Goal: Task Accomplishment & Management: Complete application form

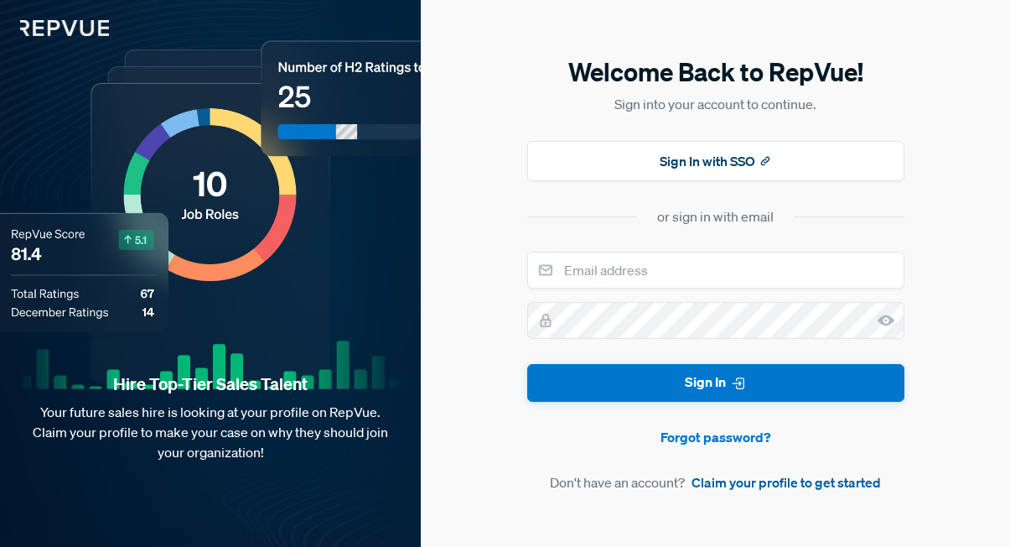
click at [814, 481] on link "Claim your profile to get started" at bounding box center [786, 482] width 189 height 20
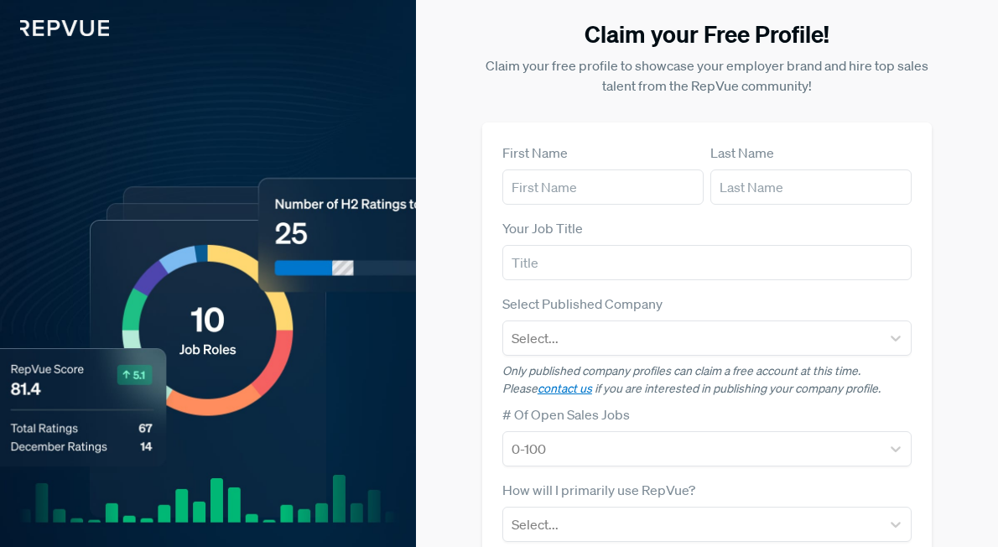
scroll to position [62, 0]
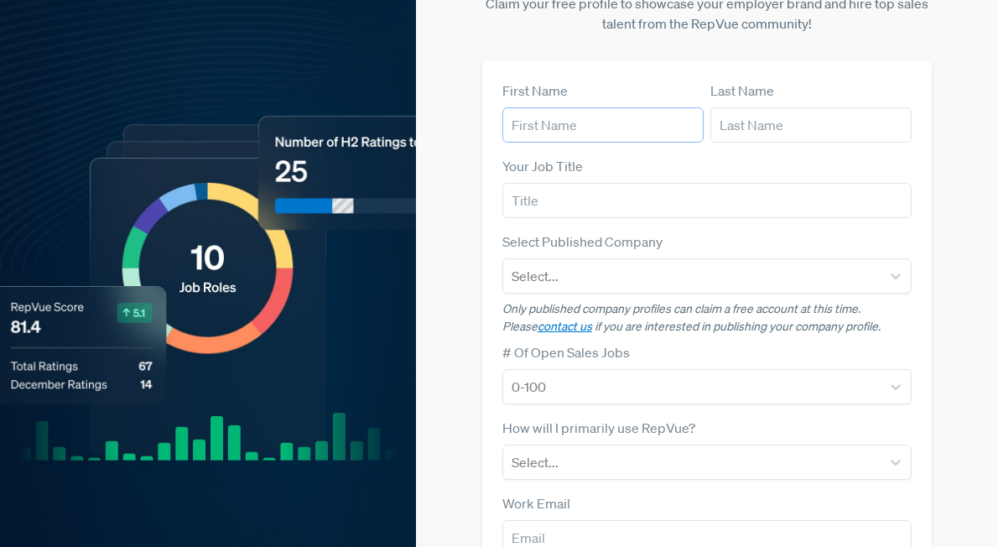
click at [578, 126] on input "text" at bounding box center [602, 124] width 201 height 35
type input "[PERSON_NAME]"
type input "Talent Acquisition Partner"
click at [470, 167] on div "Claim your Free Profile! Claim your free profile to showcase your employer bran…" at bounding box center [707, 346] width 582 height 816
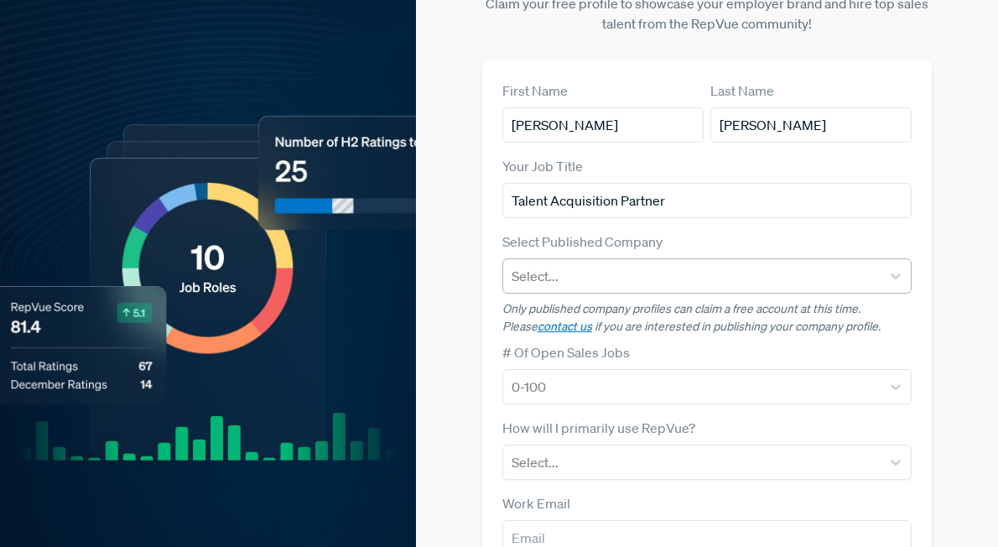
click at [617, 286] on div at bounding box center [691, 275] width 361 height 23
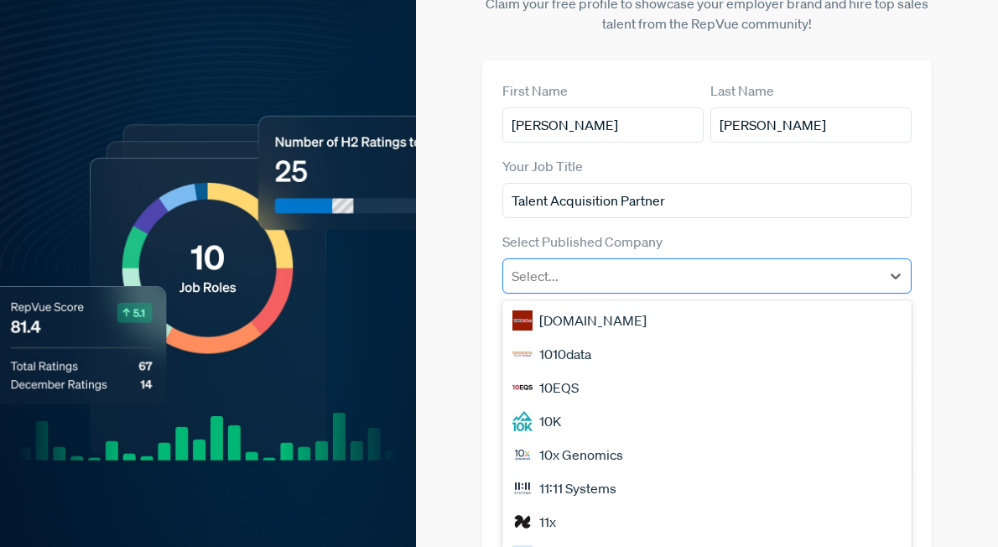
scroll to position [74, 0]
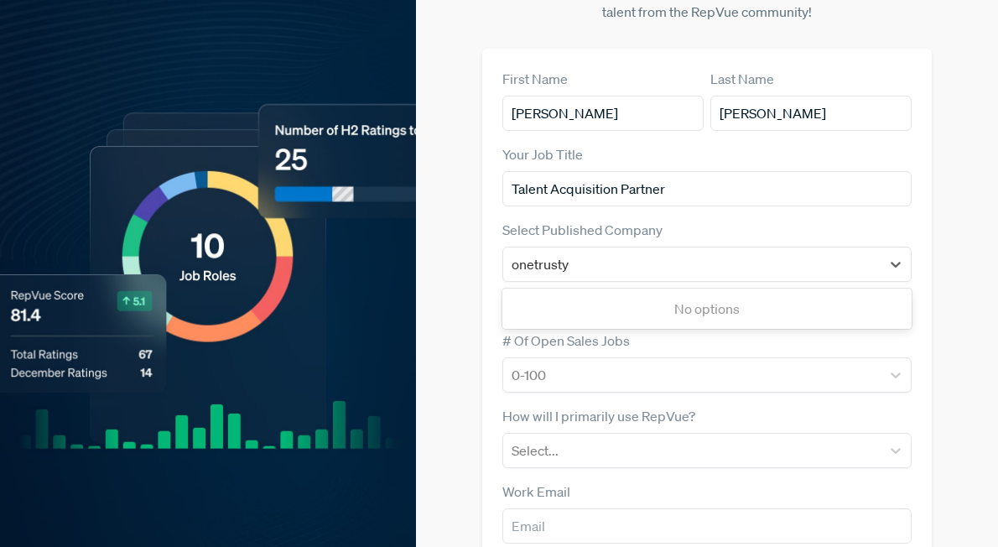
type input "onetrust"
click at [663, 313] on div "OneTrust" at bounding box center [706, 309] width 409 height 34
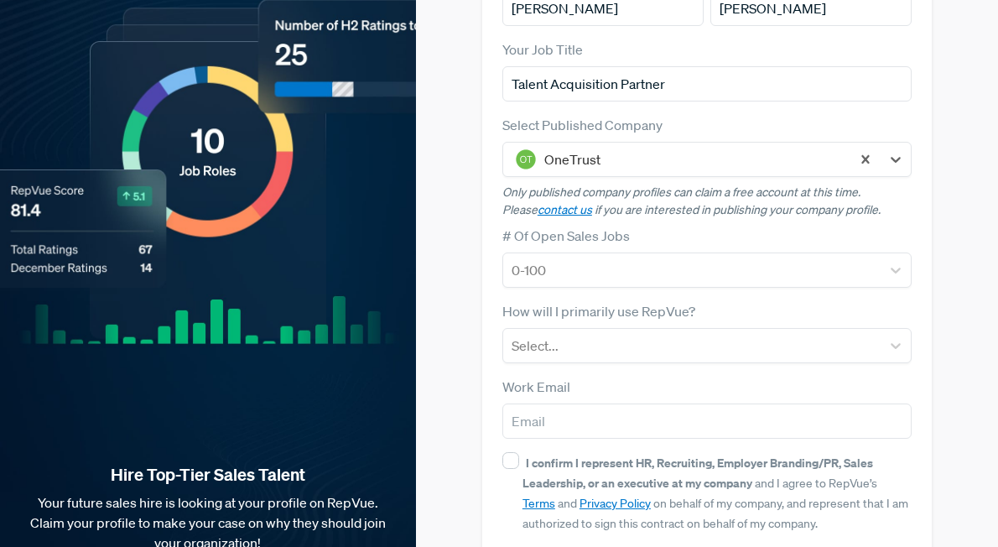
scroll to position [207, 0]
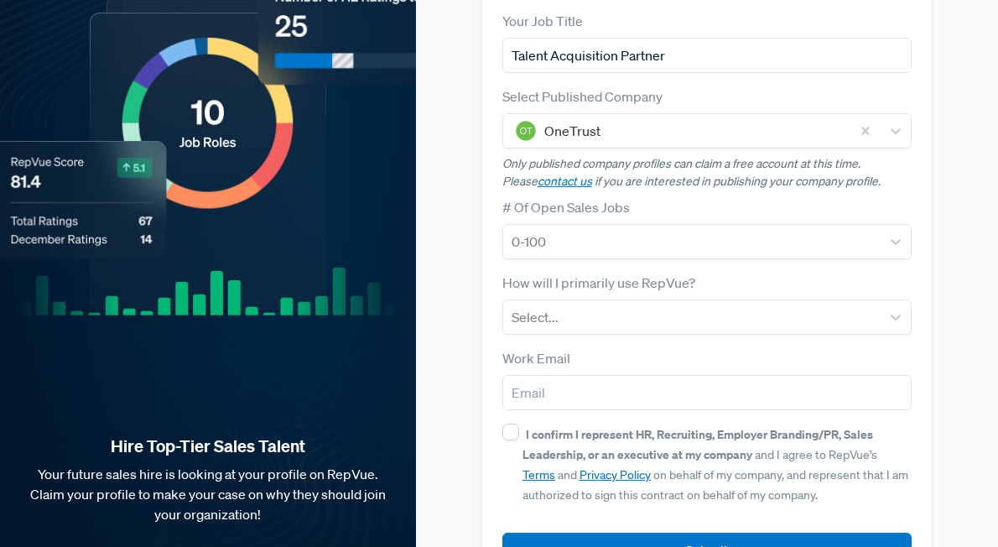
click at [491, 231] on div "Claim your Free Profile! Claim your free profile to showcase your employer bran…" at bounding box center [707, 201] width 582 height 816
click at [643, 253] on div at bounding box center [691, 241] width 361 height 23
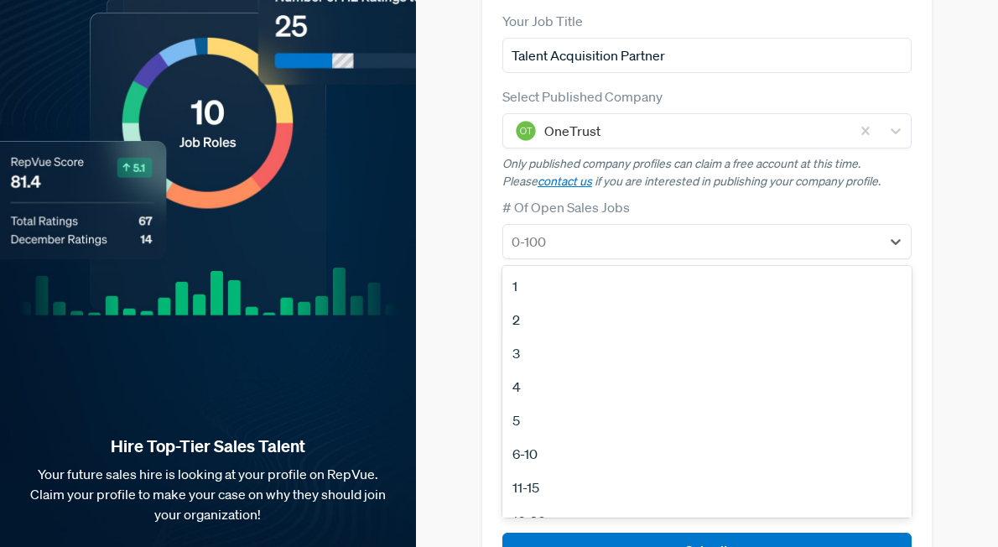
click at [470, 242] on div "Claim your Free Profile! Claim your free profile to showcase your employer bran…" at bounding box center [707, 201] width 582 height 816
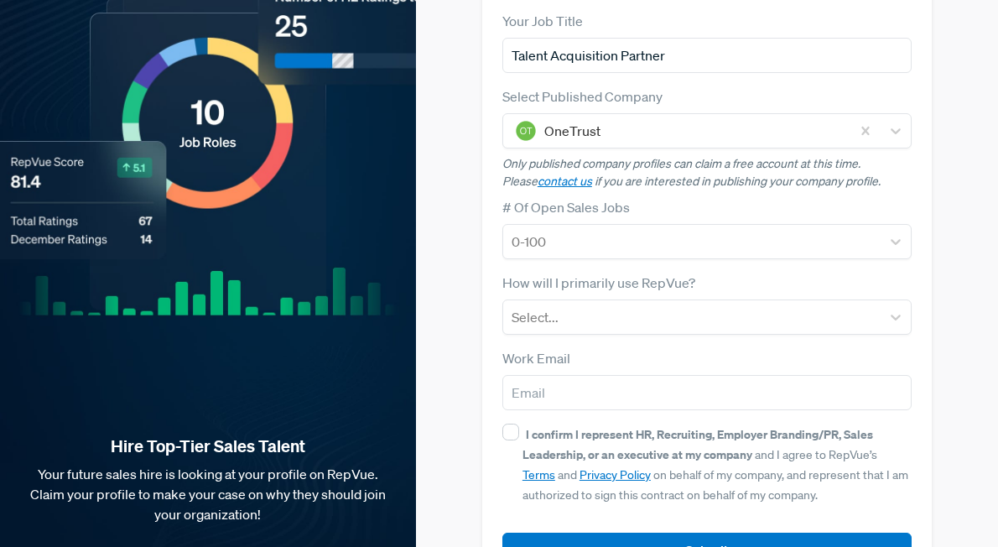
scroll to position [316, 0]
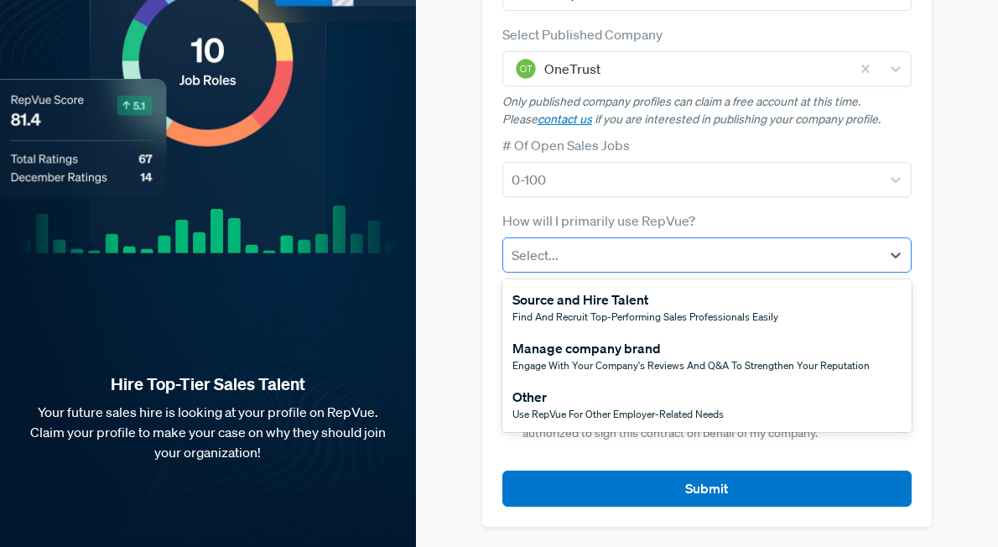
click at [665, 243] on div at bounding box center [691, 254] width 361 height 23
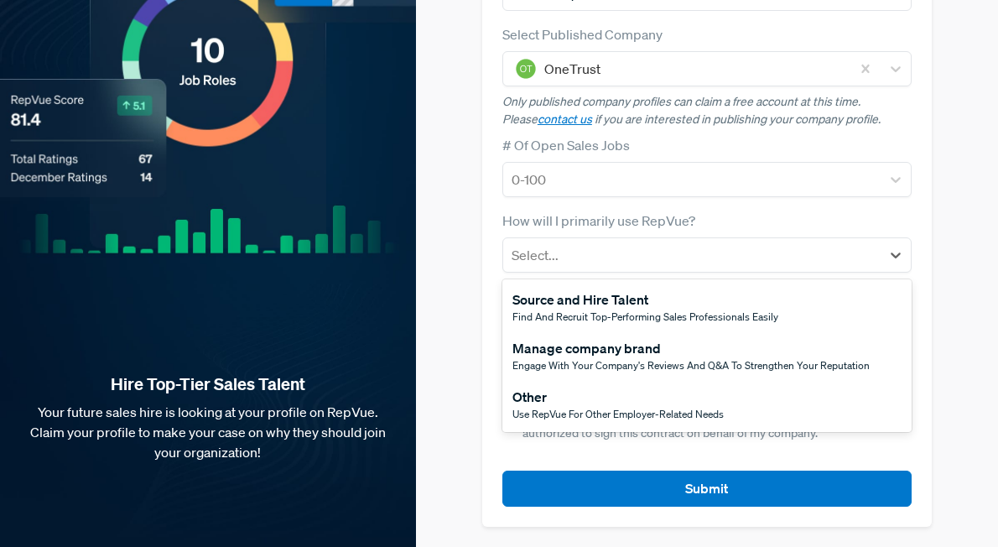
click at [657, 407] on span "Use RepVue for other employer-related needs" at bounding box center [617, 414] width 211 height 14
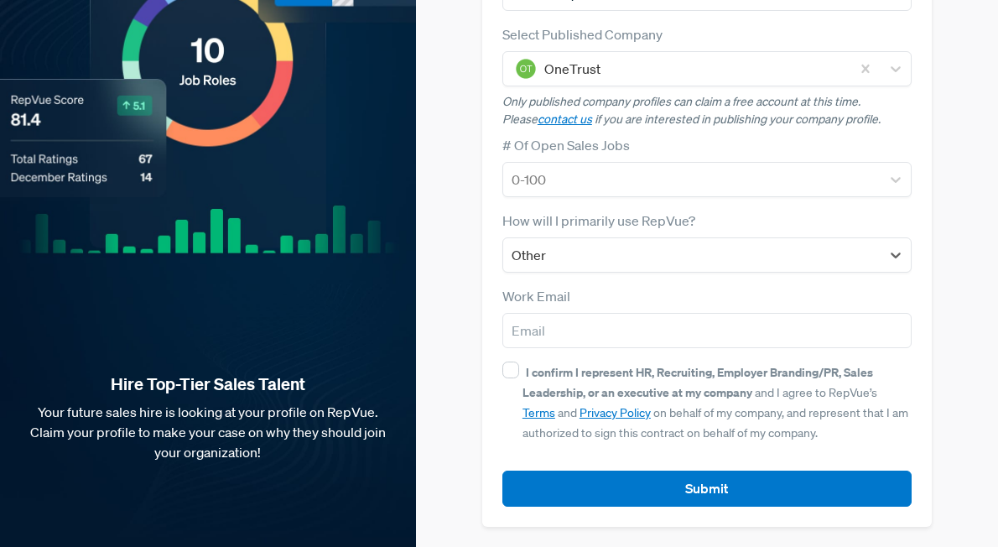
click at [499, 284] on div "Claim your Free Profile! Claim your free profile to showcase your employer bran…" at bounding box center [707, 139] width 582 height 816
click at [624, 313] on input "email" at bounding box center [706, 330] width 409 height 35
type input "[PERSON_NAME][EMAIL_ADDRESS][PERSON_NAME][DOMAIN_NAME]"
click at [520, 330] on div "Claim your Free Profile! Claim your free profile to showcase your employer bran…" at bounding box center [707, 139] width 582 height 816
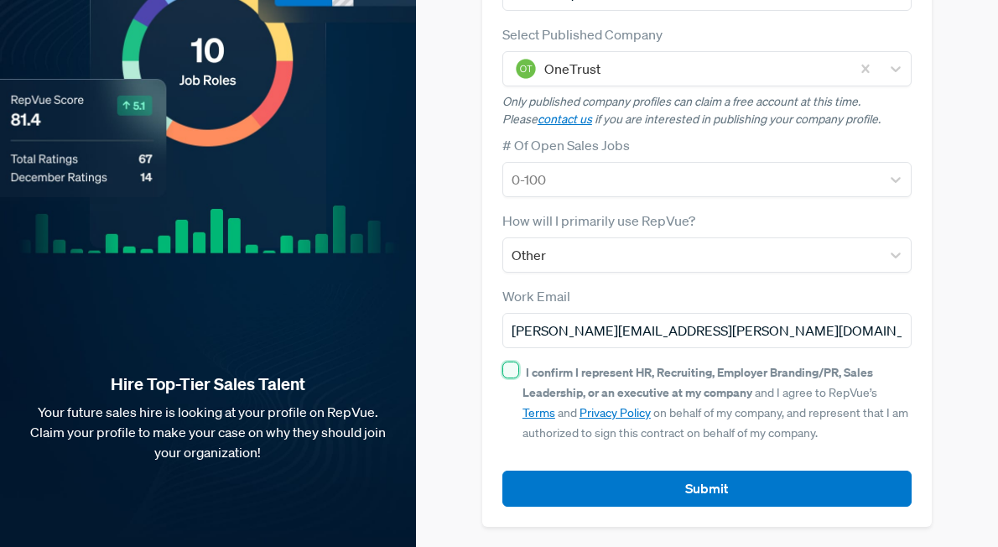
click at [519, 361] on input "I confirm I represent HR, Recruiting, Employer Branding/PR, Sales Leadership, o…" at bounding box center [510, 369] width 17 height 17
checkbox input "true"
click at [461, 342] on div "Claim your Free Profile! Claim your free profile to showcase your employer bran…" at bounding box center [707, 139] width 582 height 816
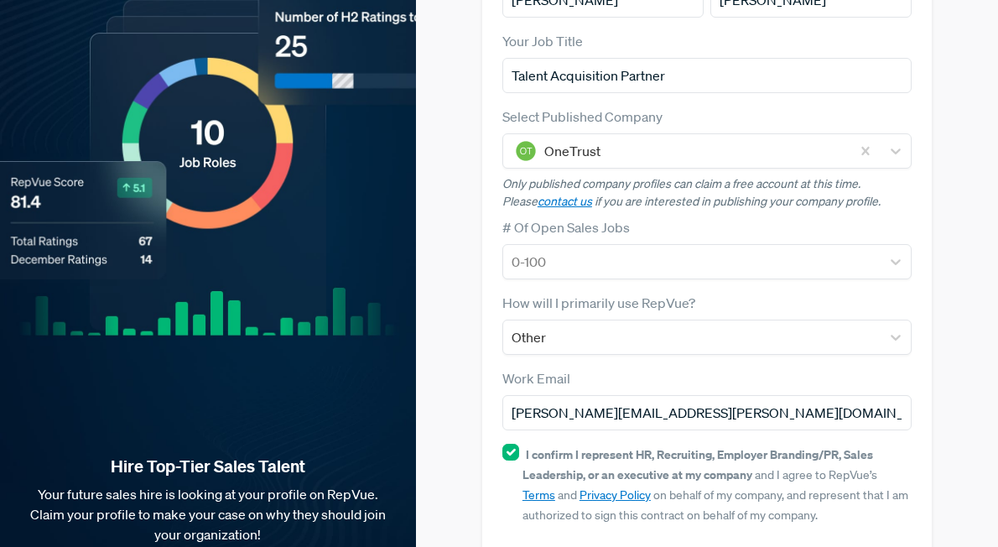
scroll to position [0, 0]
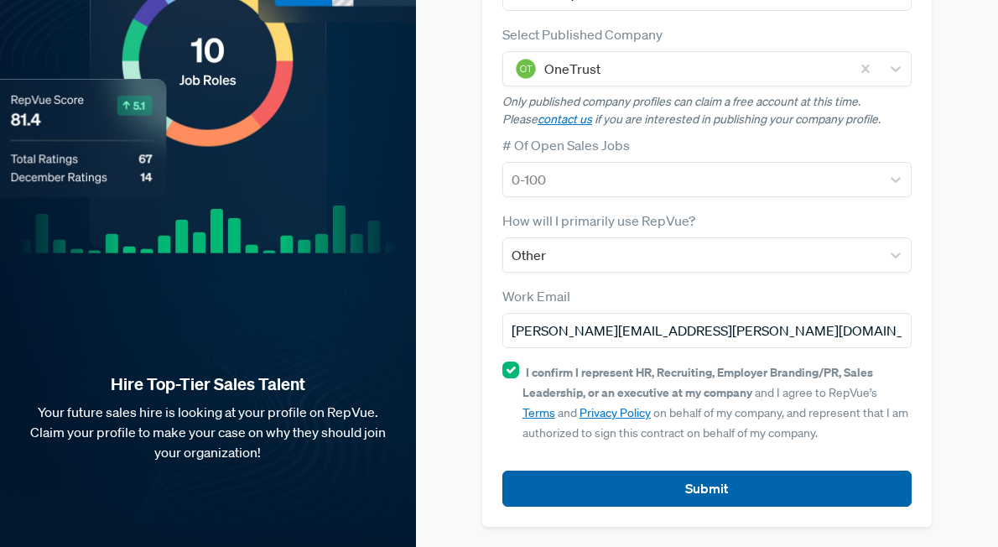
click at [750, 490] on button "Submit" at bounding box center [706, 488] width 409 height 36
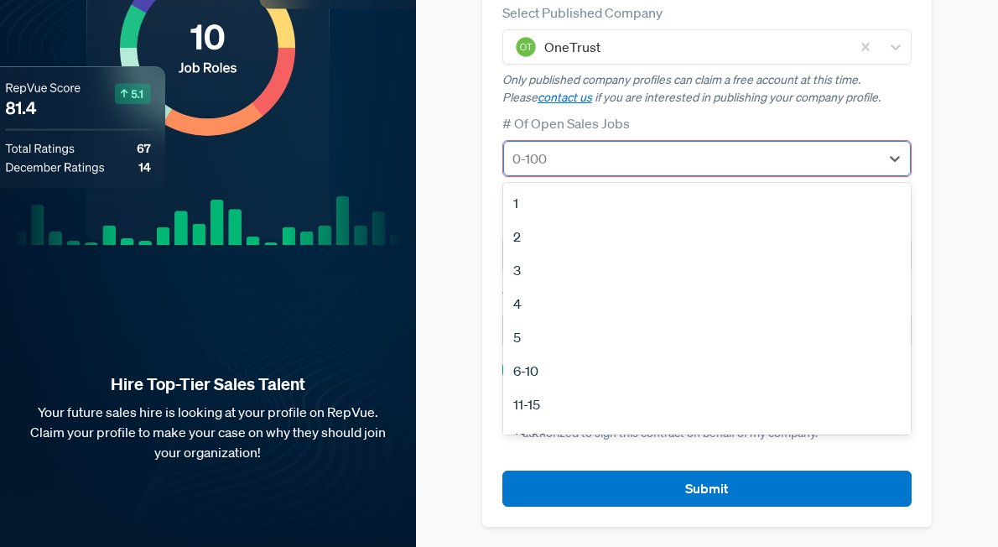
click at [615, 143] on div "0-100" at bounding box center [692, 158] width 376 height 30
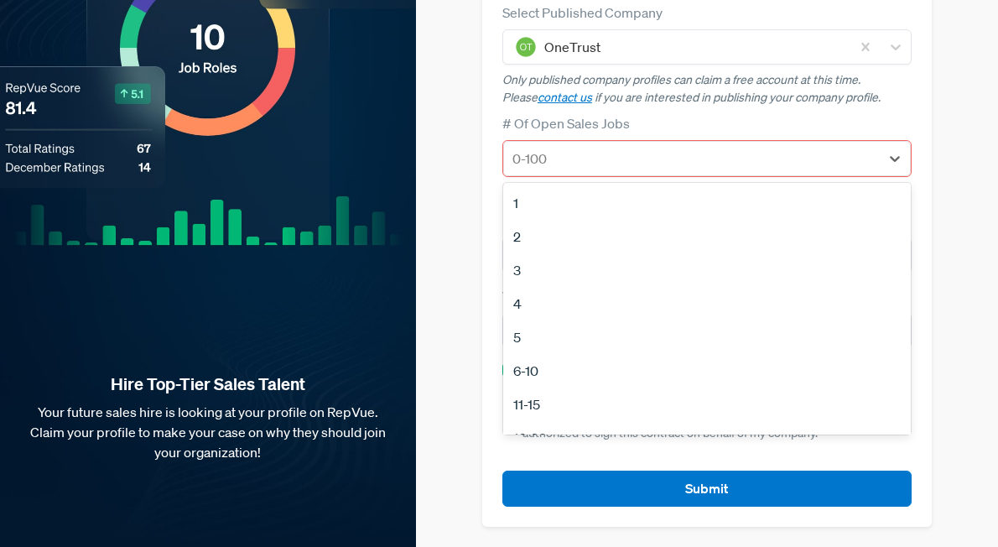
scroll to position [158, 0]
click at [610, 297] on div "21-50" at bounding box center [706, 314] width 407 height 34
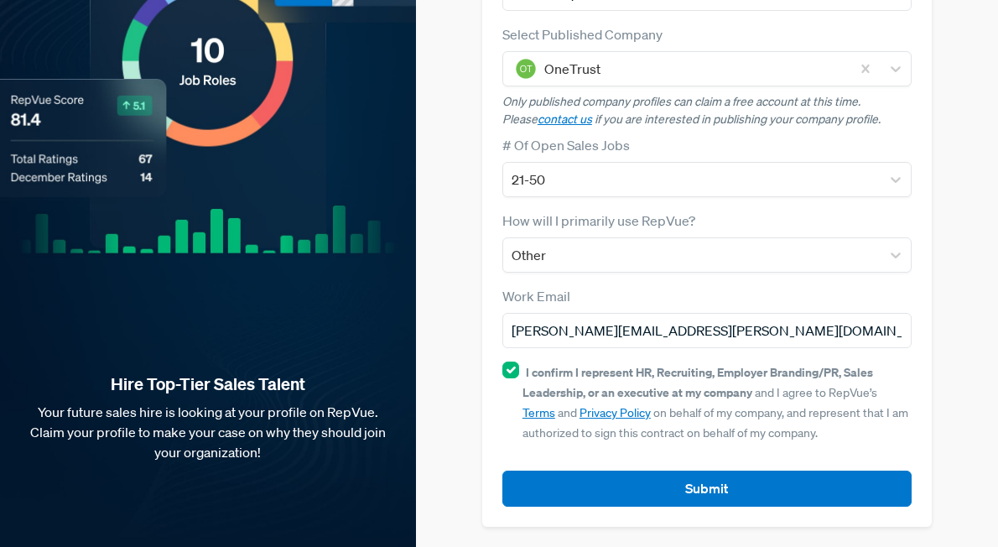
click at [475, 245] on div "Claim your Free Profile! Claim your free profile to showcase your employer bran…" at bounding box center [707, 139] width 582 height 816
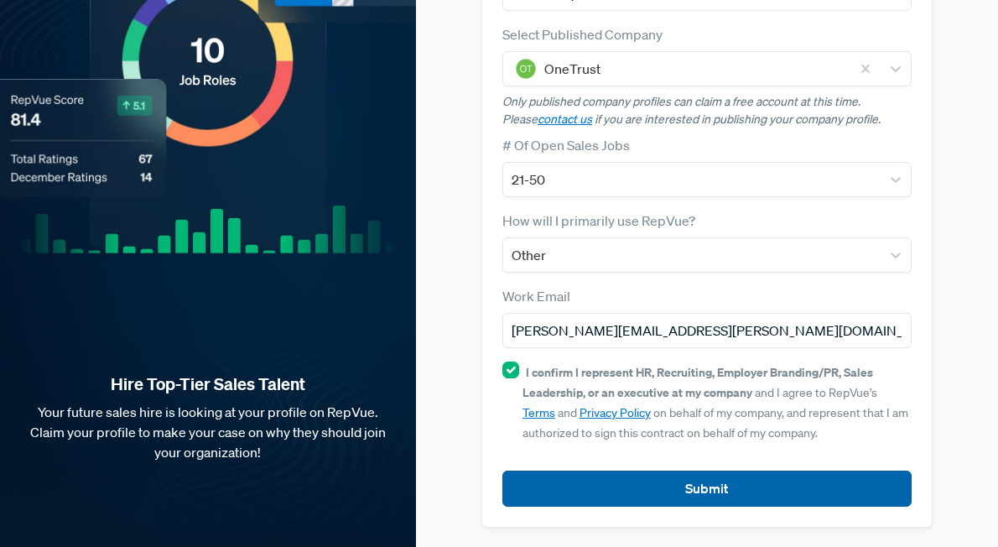
click at [678, 495] on button "Submit" at bounding box center [706, 488] width 409 height 36
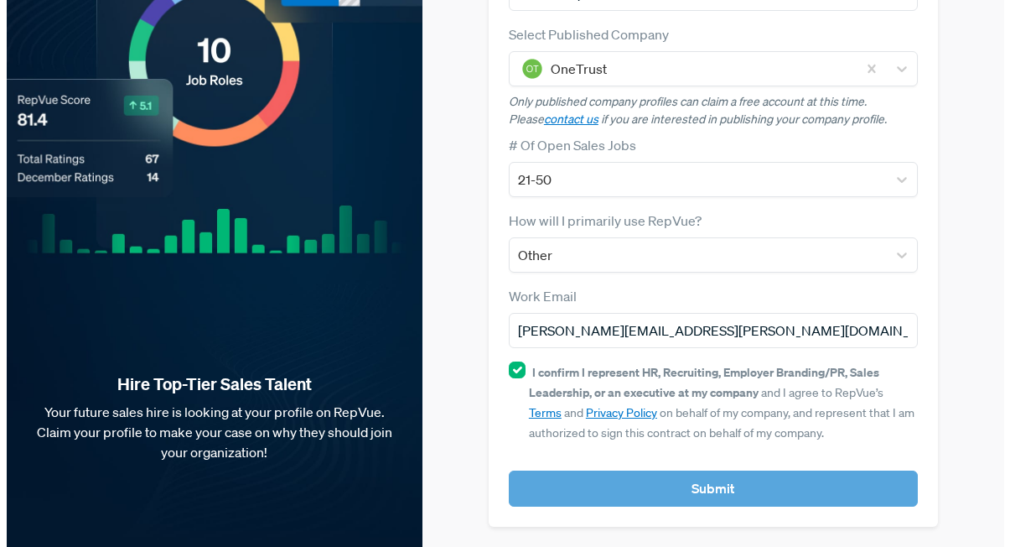
scroll to position [0, 0]
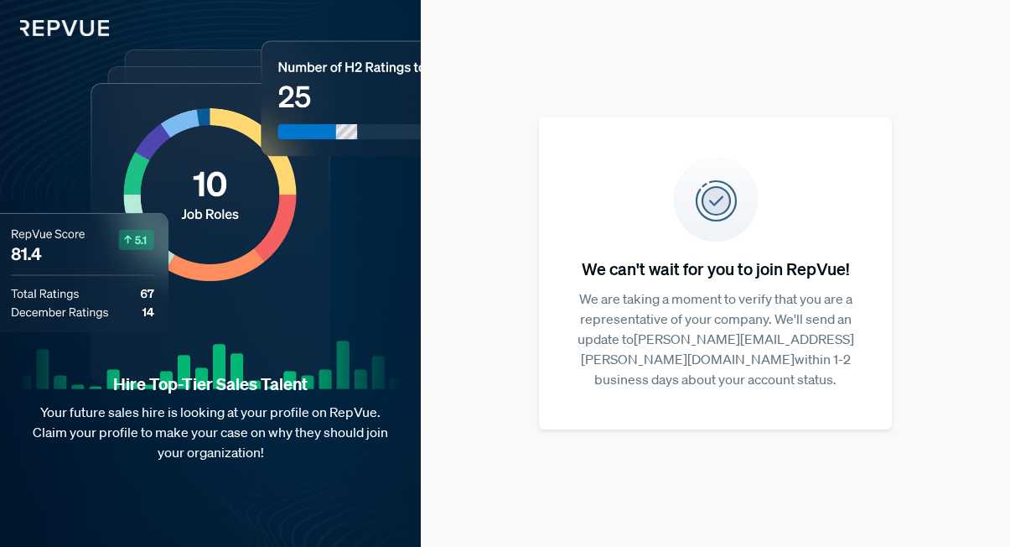
click at [651, 276] on h5 "We can't wait for you to join RepVue!" at bounding box center [716, 268] width 300 height 20
drag, startPoint x: 589, startPoint y: 296, endPoint x: 831, endPoint y: 380, distance: 256.4
click at [831, 380] on article "We can't wait for you to join RepVue! We are taking a moment to verify that you…" at bounding box center [716, 272] width 314 height 271
drag, startPoint x: 776, startPoint y: 328, endPoint x: 862, endPoint y: 371, distance: 96.4
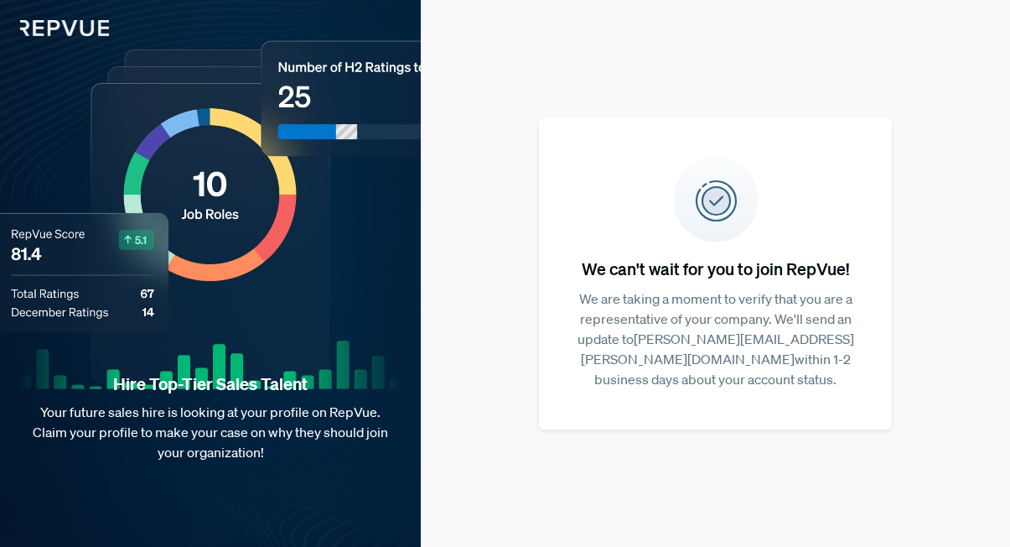
click at [862, 371] on p "We are taking a moment to verify that you are a representative of your company.…" at bounding box center [716, 338] width 300 height 101
drag, startPoint x: 878, startPoint y: 355, endPoint x: 892, endPoint y: 363, distance: 16.1
click at [892, 363] on div "We can't wait for you to join RepVue! We are taking a moment to verify that you…" at bounding box center [715, 273] width 589 height 547
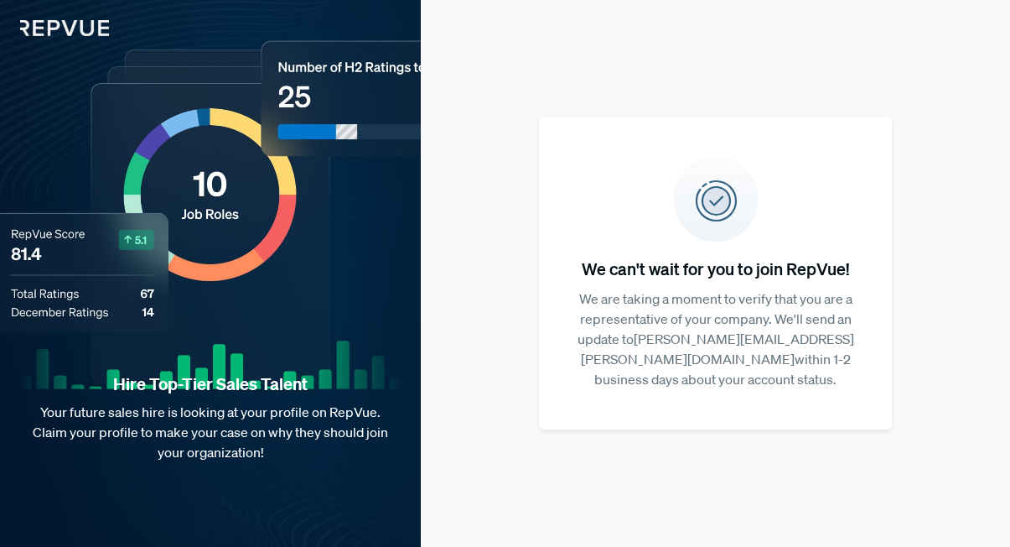
drag, startPoint x: 580, startPoint y: 311, endPoint x: 858, endPoint y: 397, distance: 290.6
click at [858, 397] on article "We can't wait for you to join RepVue! We are taking a moment to verify that you…" at bounding box center [716, 272] width 314 height 271
